Goal: Navigation & Orientation: Find specific page/section

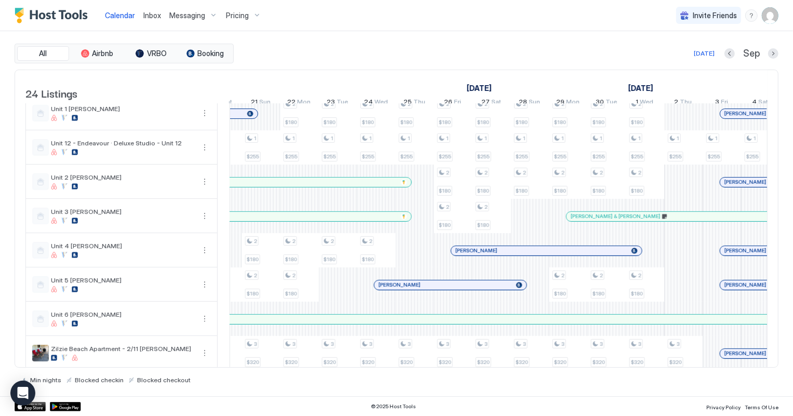
scroll to position [430, 0]
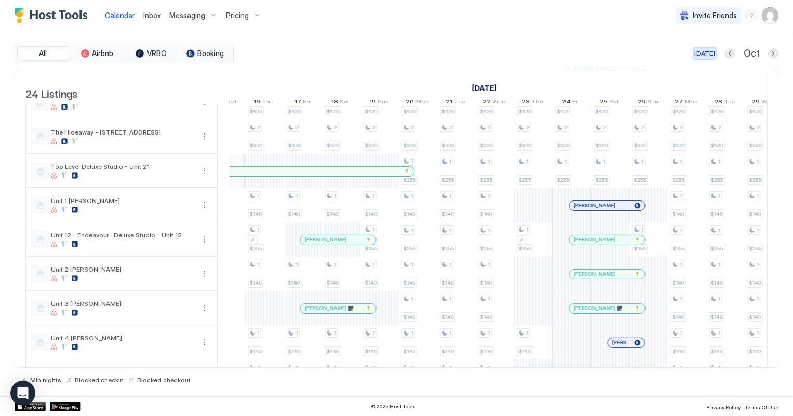
click at [704, 54] on div "[DATE]" at bounding box center [704, 53] width 21 height 9
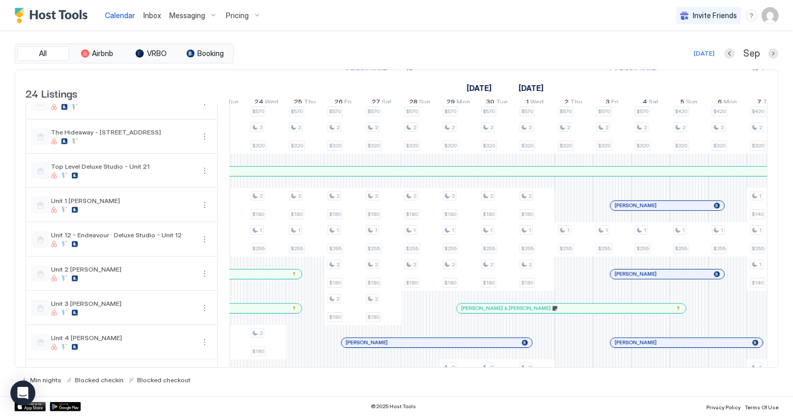
click at [149, 13] on span "Inbox" at bounding box center [152, 15] width 18 height 9
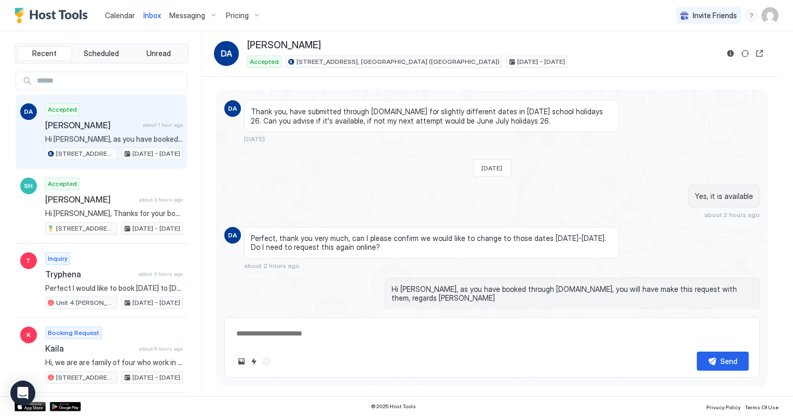
scroll to position [385, 0]
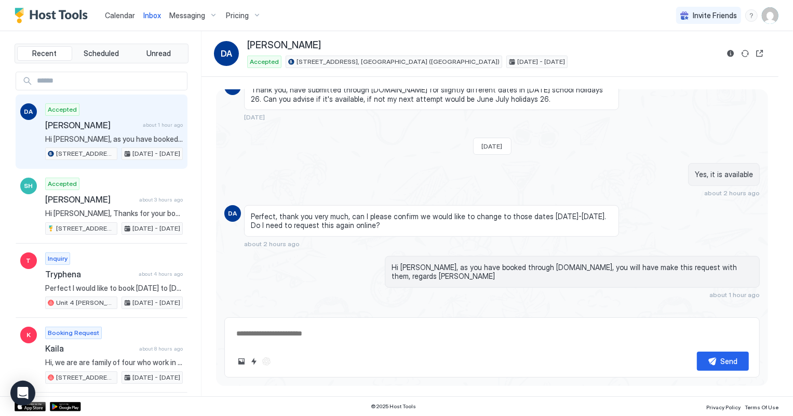
click at [121, 15] on span "Calendar" at bounding box center [120, 15] width 30 height 9
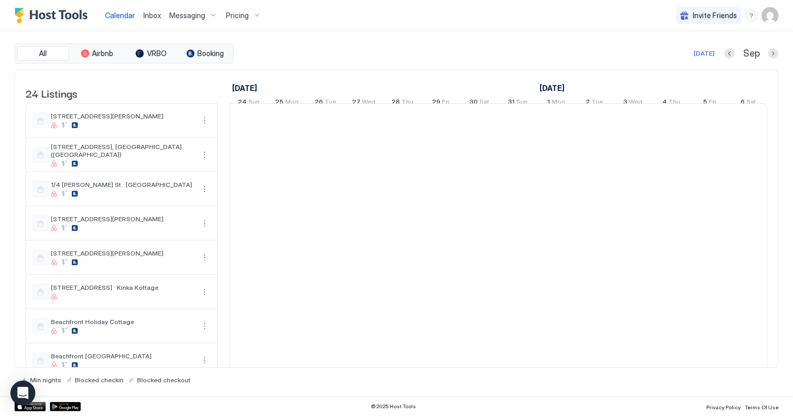
scroll to position [0, 577]
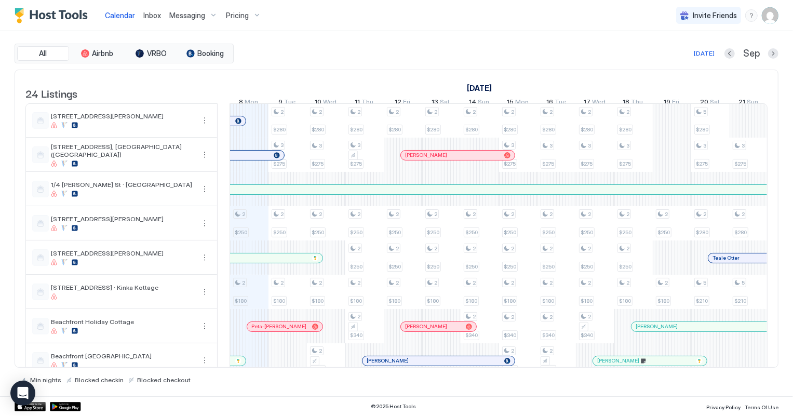
click at [151, 11] on span "Inbox" at bounding box center [152, 15] width 18 height 9
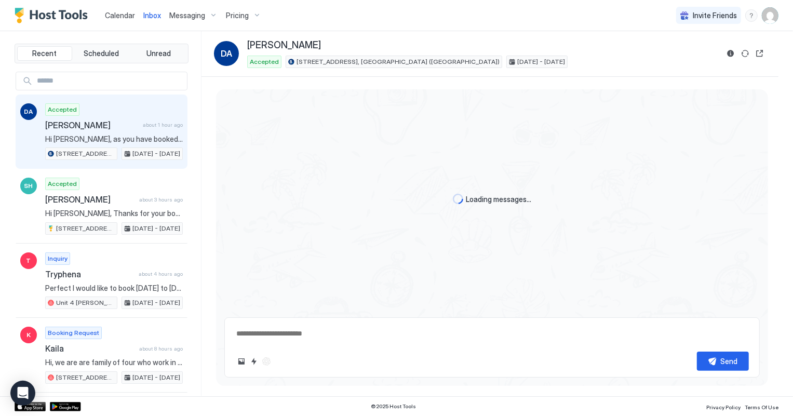
scroll to position [386, 0]
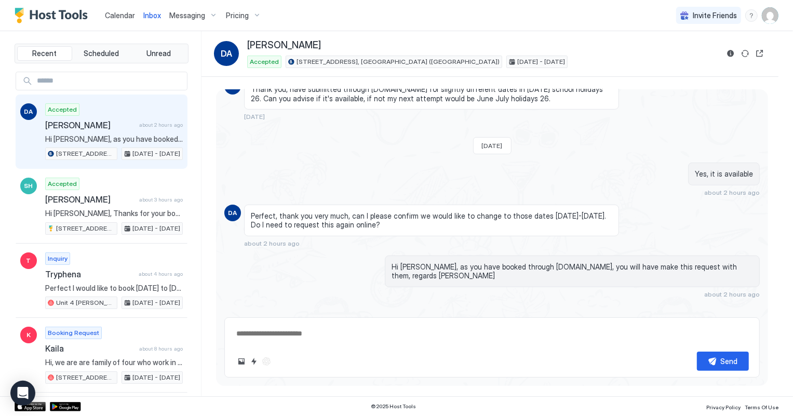
click at [117, 12] on span "Calendar" at bounding box center [120, 15] width 30 height 9
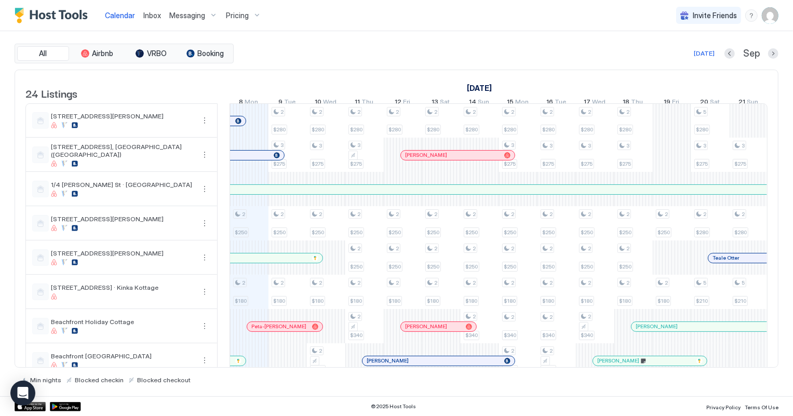
click at [0, 0] on div at bounding box center [0, 0] width 0 height 0
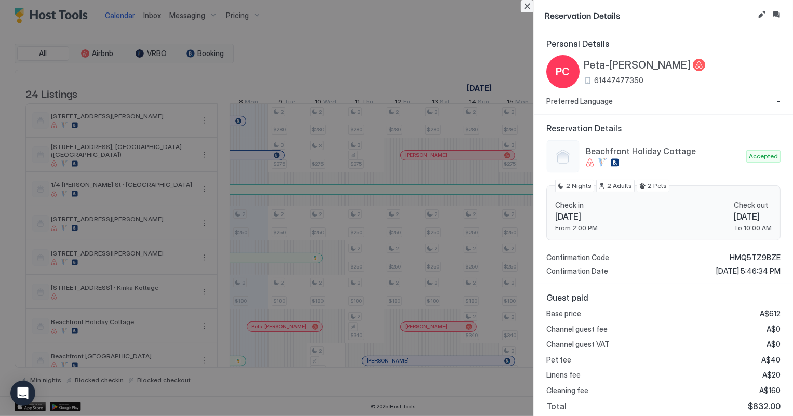
click at [526, 7] on button "Close" at bounding box center [527, 6] width 12 height 12
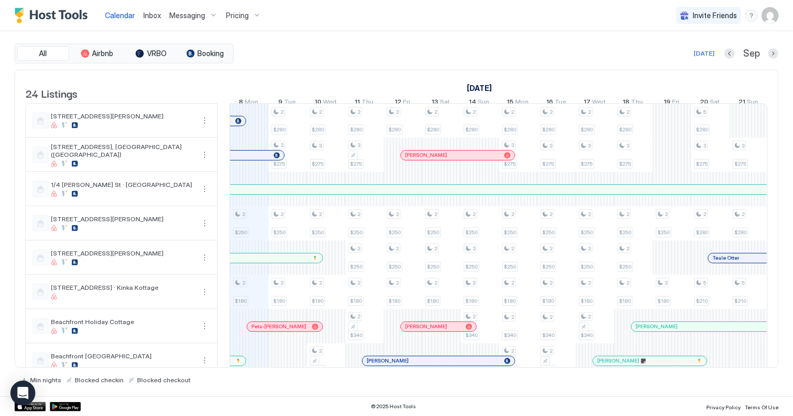
click at [153, 15] on span "Inbox" at bounding box center [152, 15] width 18 height 9
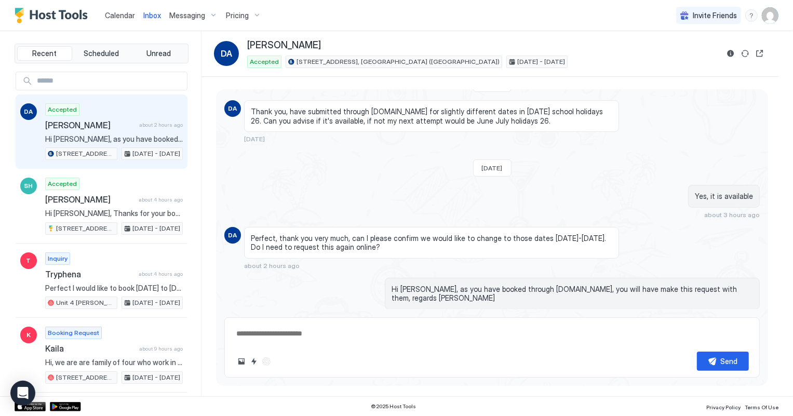
scroll to position [385, 0]
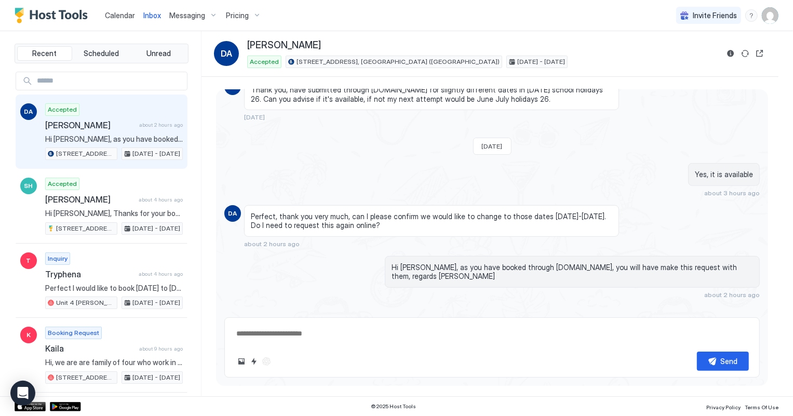
click at [111, 14] on span "Calendar" at bounding box center [120, 15] width 30 height 9
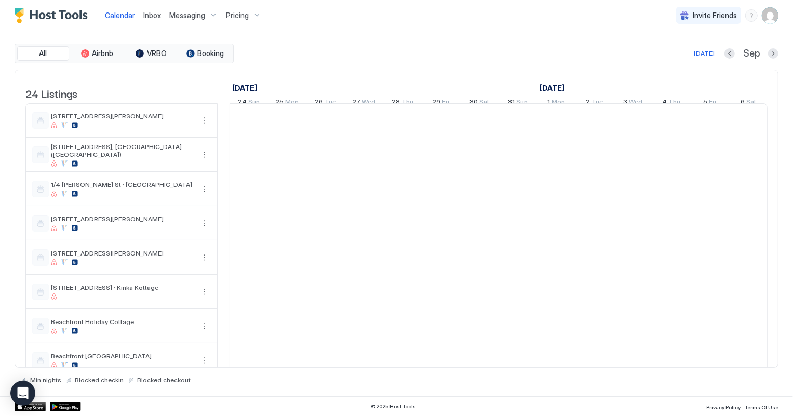
scroll to position [0, 577]
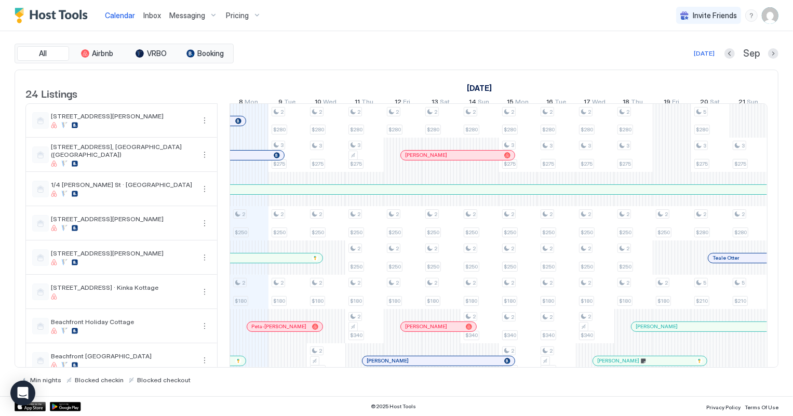
click at [149, 13] on span "Inbox" at bounding box center [152, 15] width 18 height 9
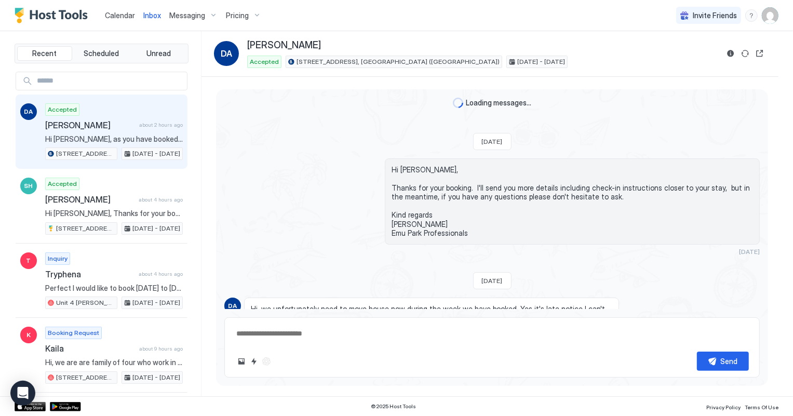
scroll to position [385, 0]
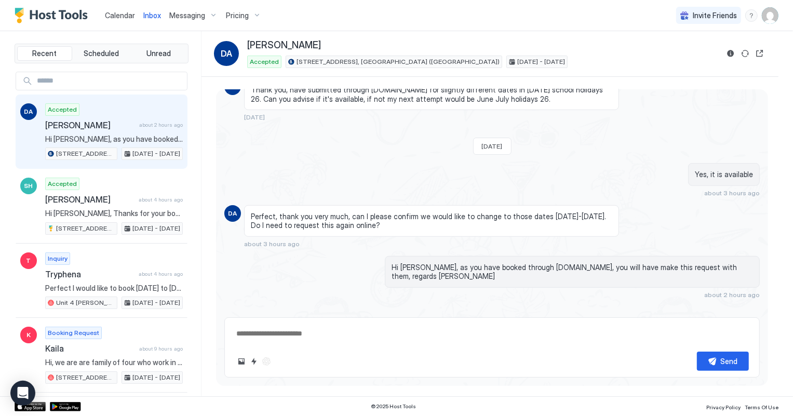
click at [105, 13] on span "Calendar" at bounding box center [120, 15] width 30 height 9
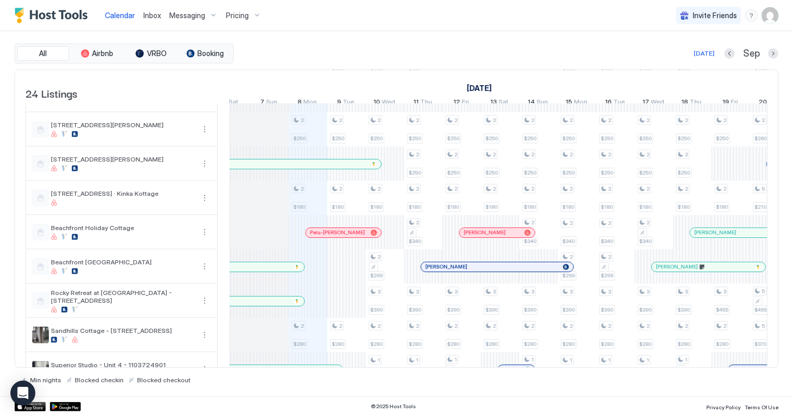
scroll to position [0, 467]
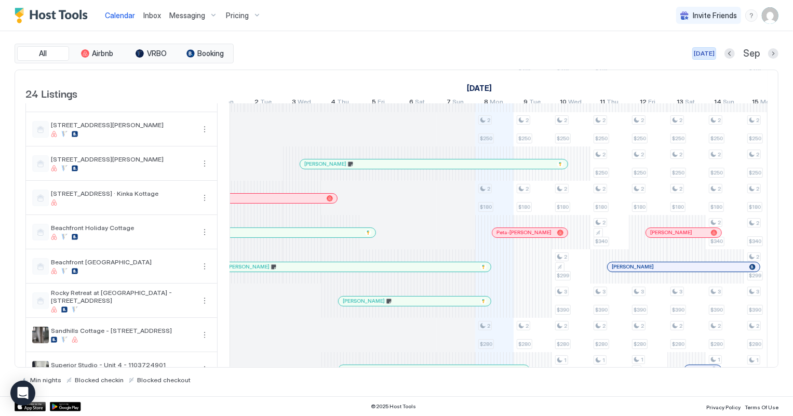
click at [707, 52] on div "[DATE]" at bounding box center [704, 53] width 21 height 9
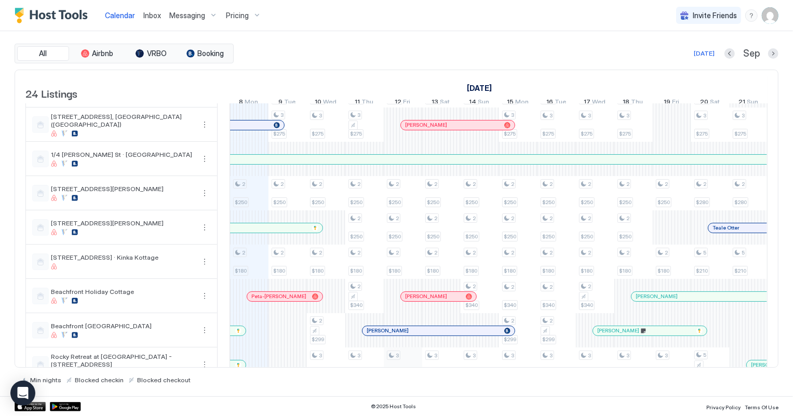
scroll to position [0, 0]
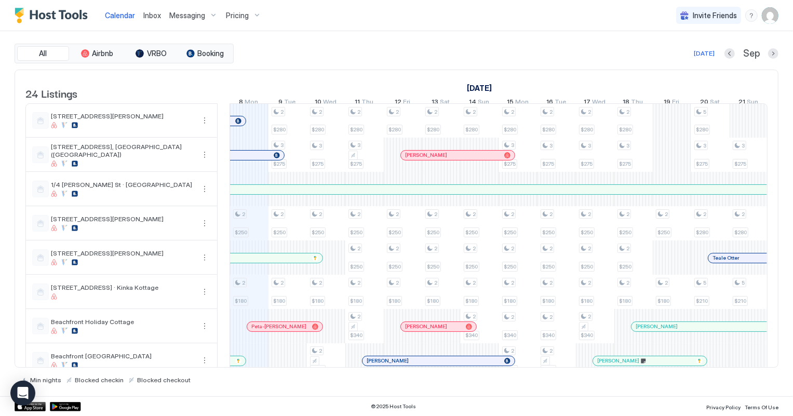
click at [156, 14] on span "Inbox" at bounding box center [152, 15] width 18 height 9
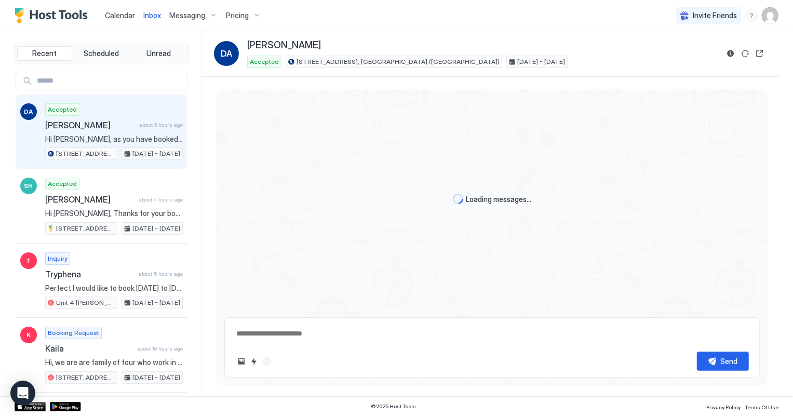
scroll to position [386, 0]
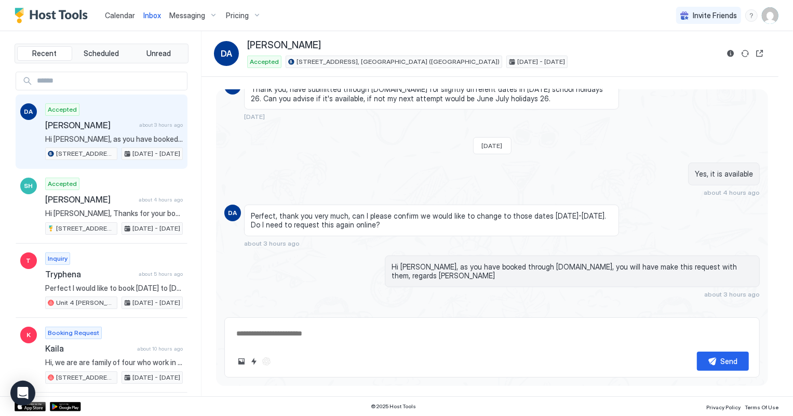
click at [111, 15] on span "Calendar" at bounding box center [120, 15] width 30 height 9
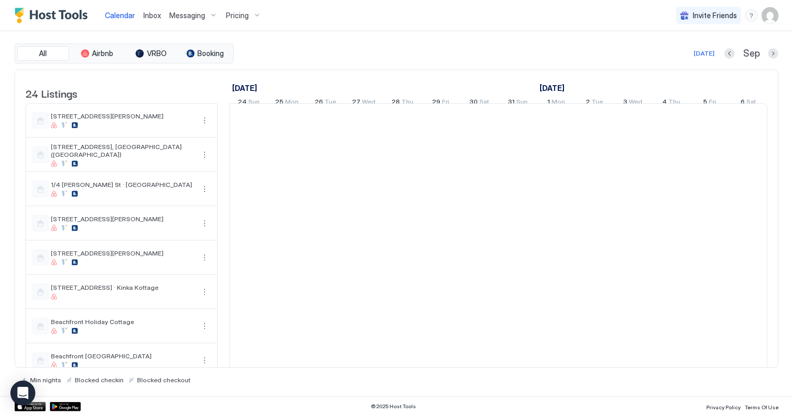
scroll to position [0, 577]
